Goal: Navigation & Orientation: Find specific page/section

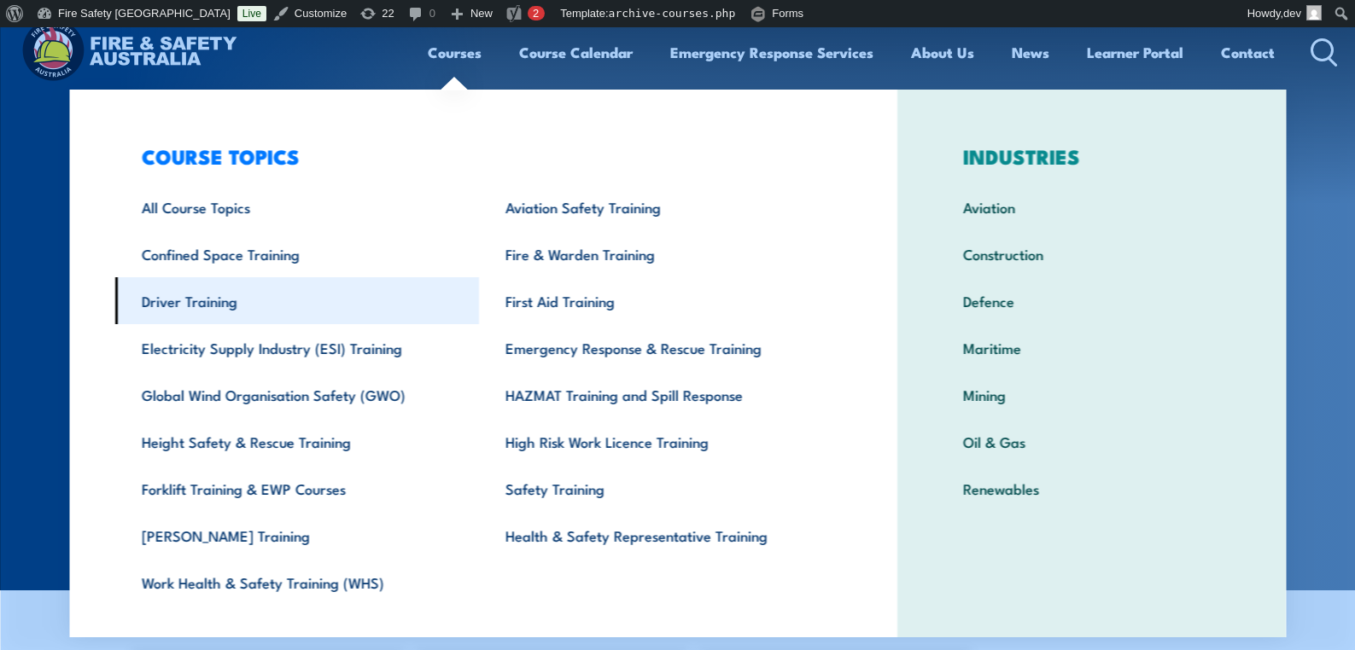
click at [202, 306] on link "Driver Training" at bounding box center [296, 300] width 364 height 47
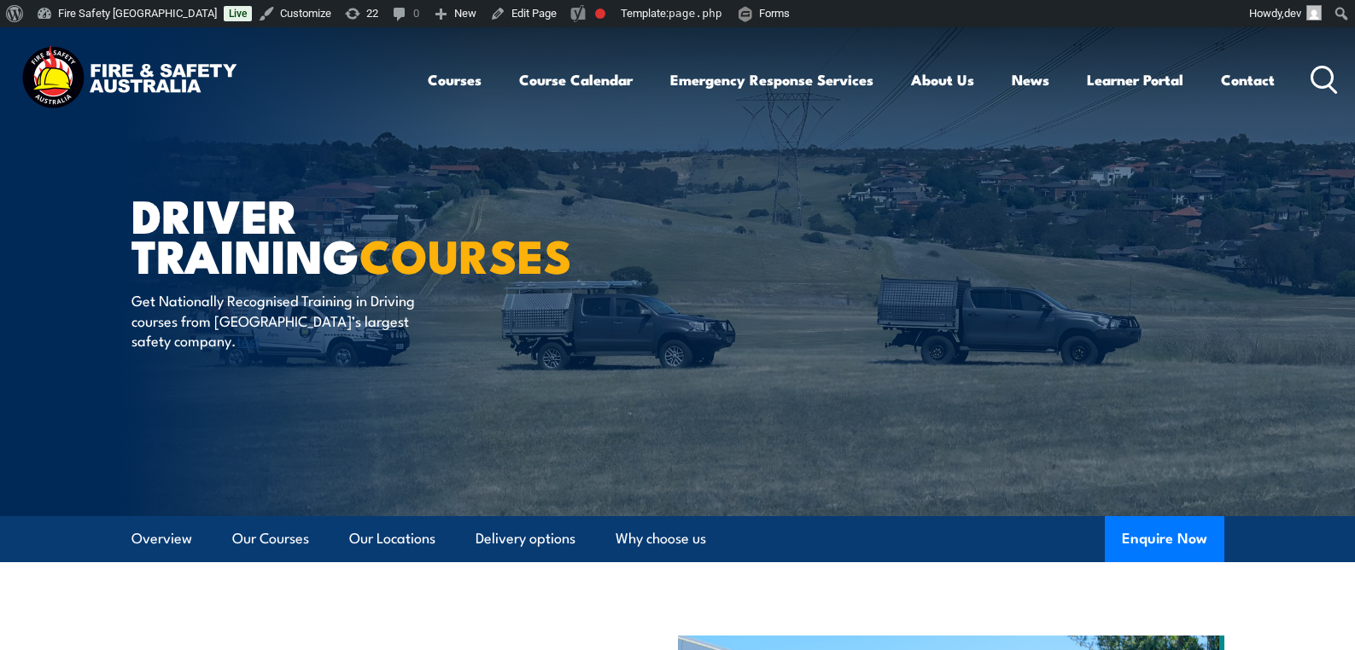
click at [156, 78] on img at bounding box center [129, 79] width 224 height 73
